Goal: Task Accomplishment & Management: Use online tool/utility

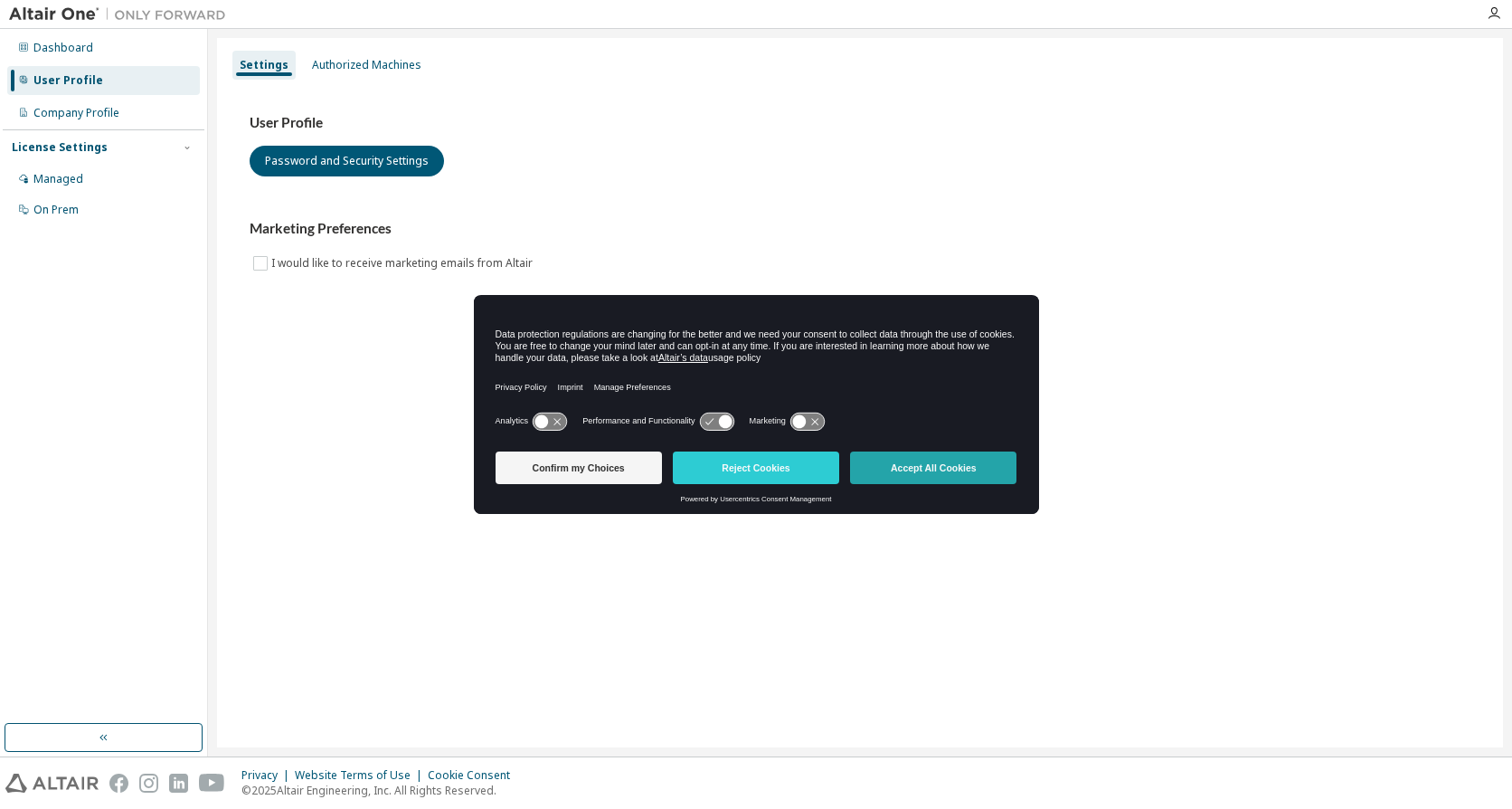
click at [875, 466] on button "Accept All Cookies" at bounding box center [933, 468] width 167 height 33
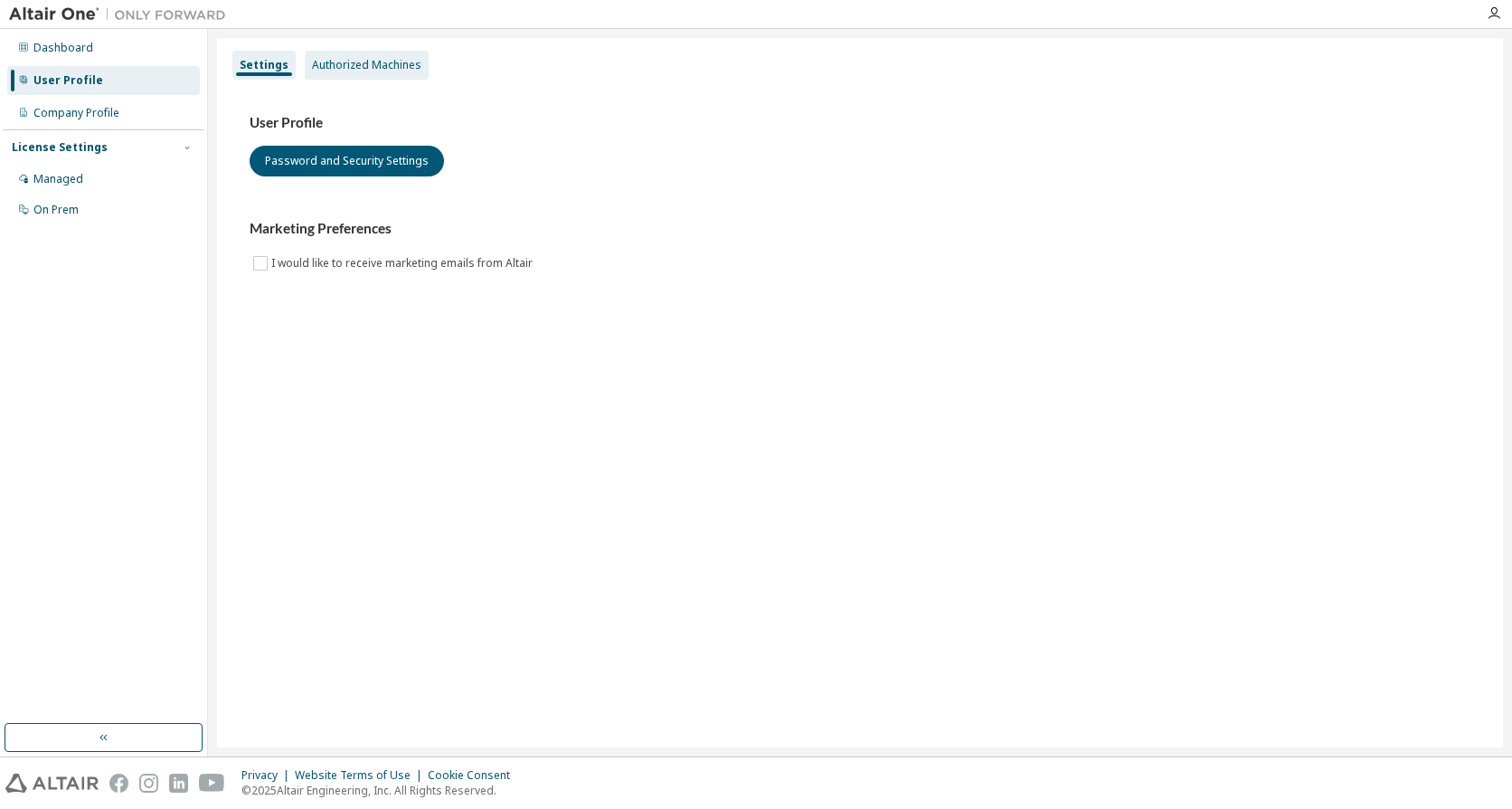
click at [398, 60] on div "Authorized Machines" at bounding box center [367, 65] width 110 height 15
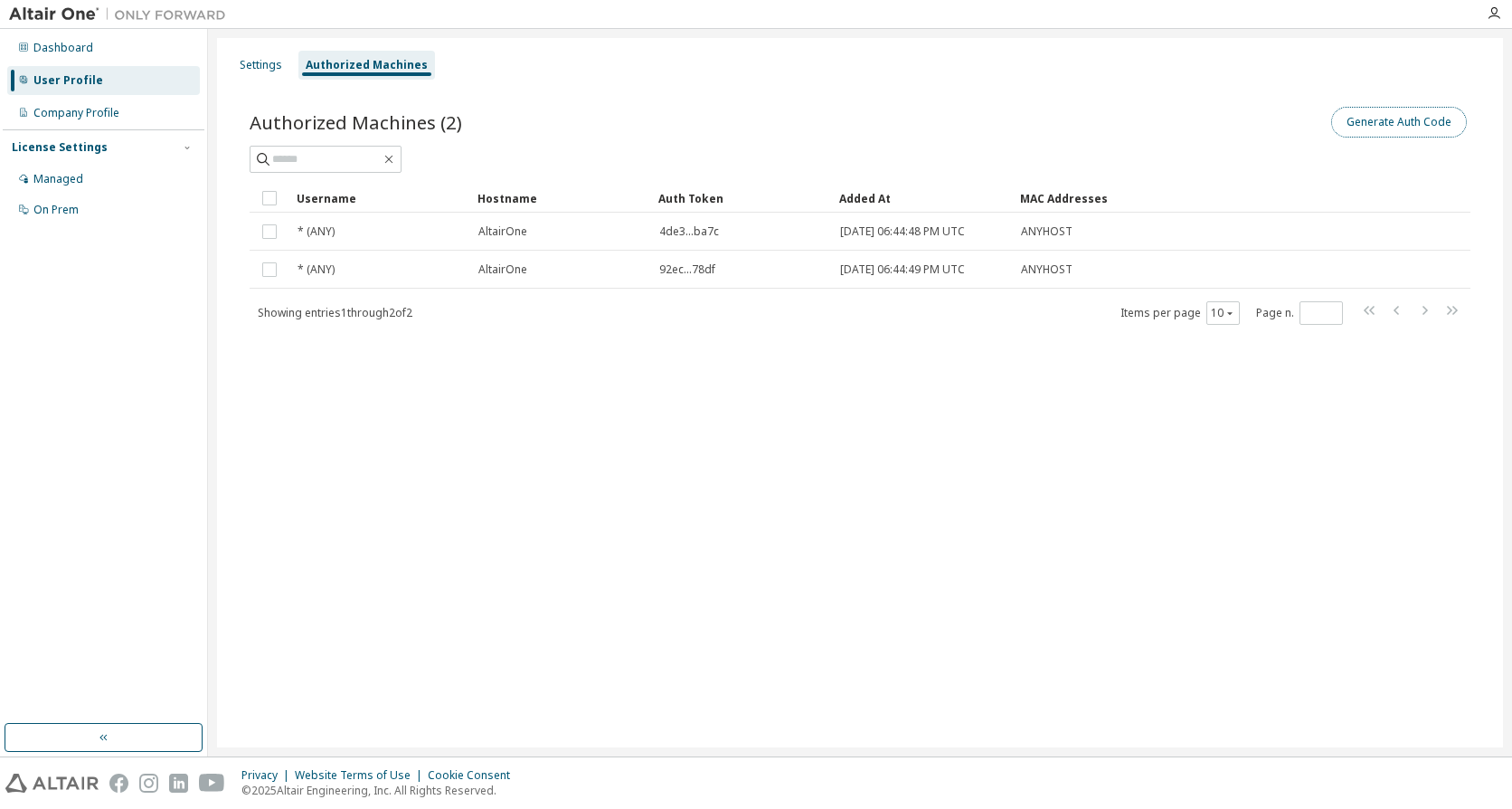
click at [1373, 118] on button "Generate Auth Code" at bounding box center [1399, 123] width 136 height 31
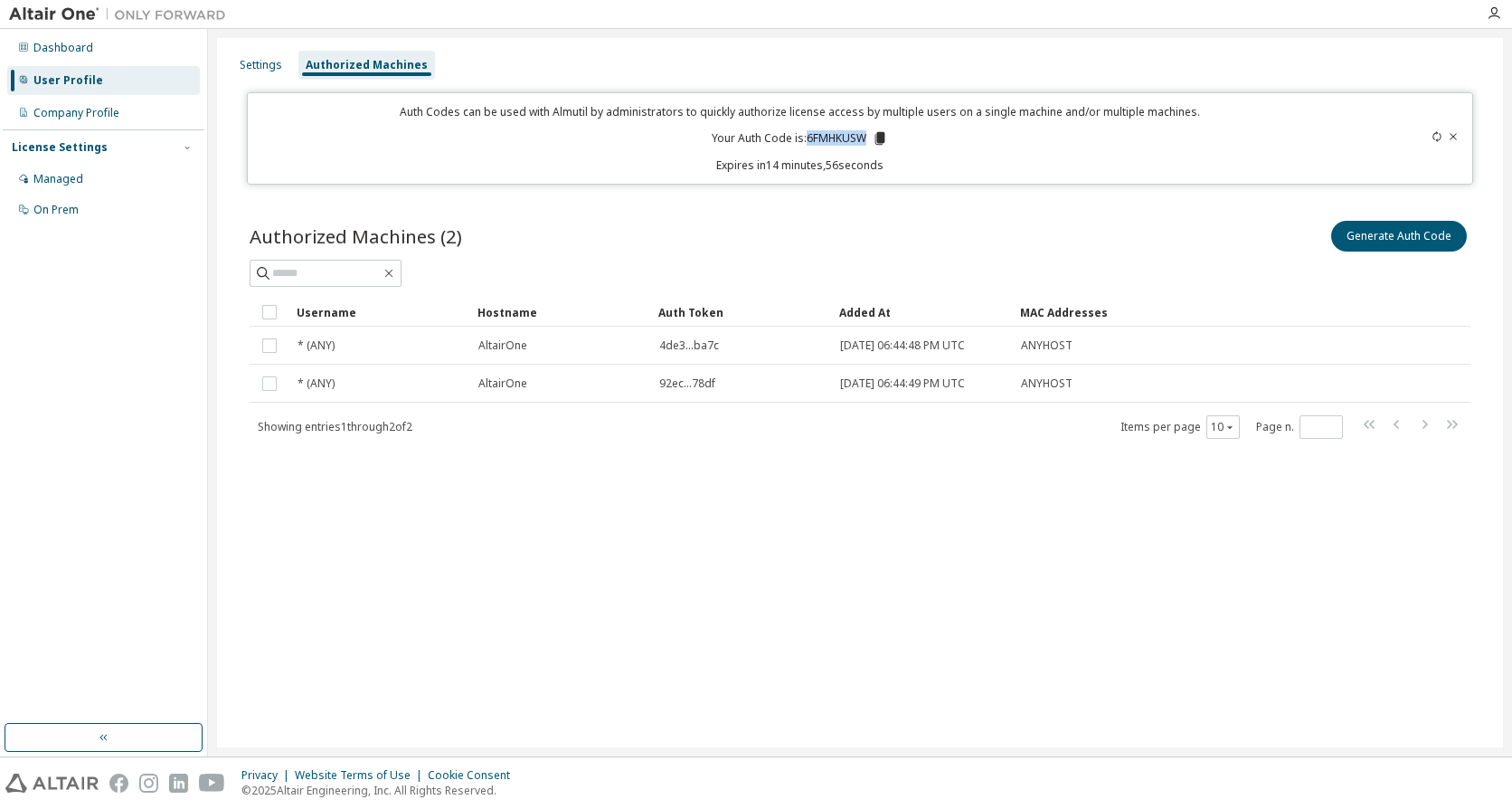
drag, startPoint x: 808, startPoint y: 133, endPoint x: 865, endPoint y: 139, distance: 57.3
click at [865, 139] on p "Your Auth Code is: 6FMHKUSW" at bounding box center [800, 138] width 177 height 16
copy p "6FMHKUSW"
click at [818, 135] on p "Your Auth Code is: 6FMHKUSW" at bounding box center [800, 138] width 177 height 16
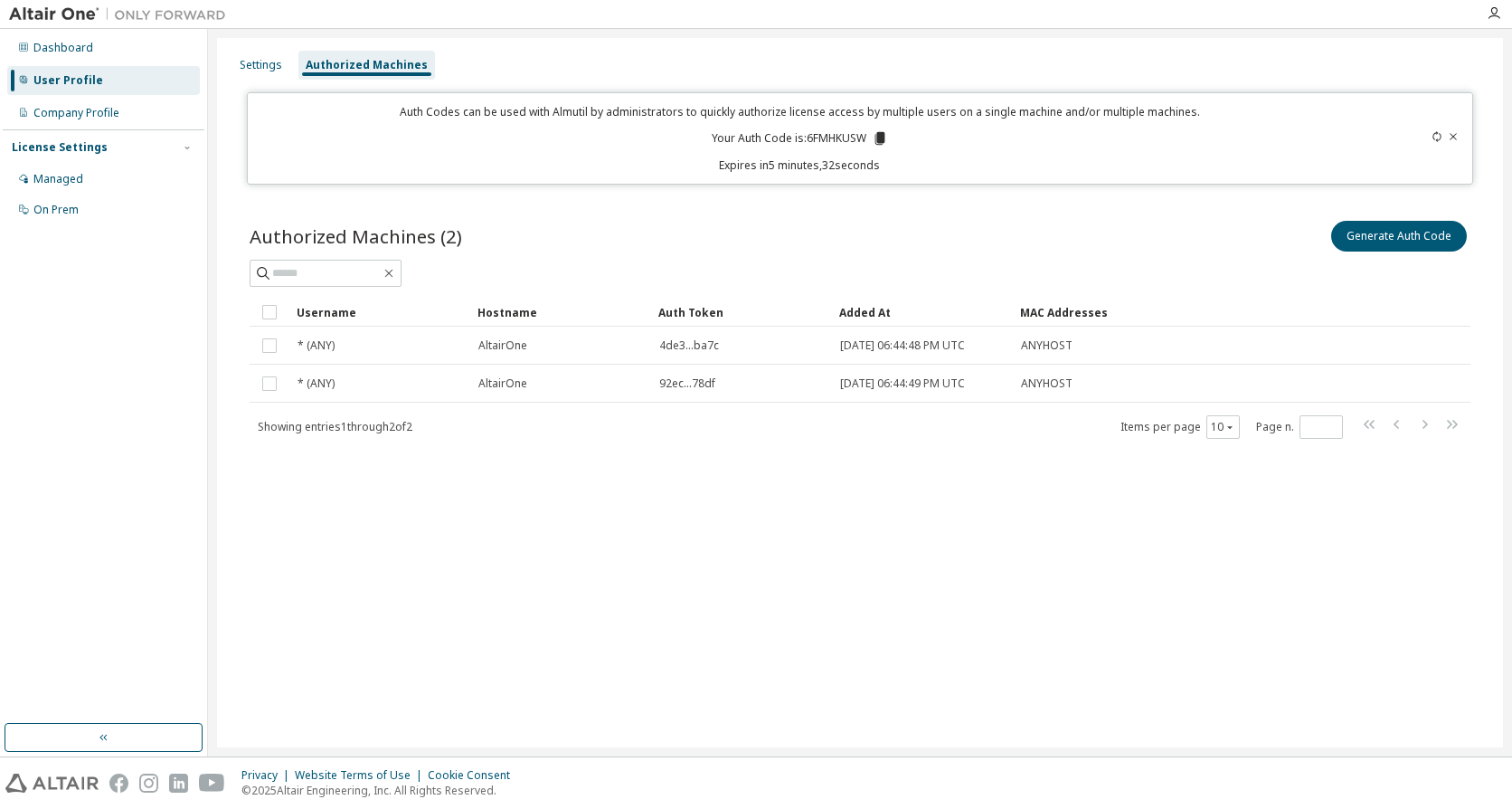
click at [818, 135] on p "Your Auth Code is: 6FMHKUSW" at bounding box center [800, 138] width 177 height 16
copy p "6FMHKUSW"
